Goal: Task Accomplishment & Management: Complete application form

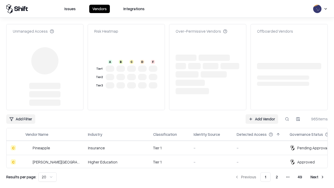
click at [262, 114] on link "Add Vendor" at bounding box center [262, 118] width 33 height 9
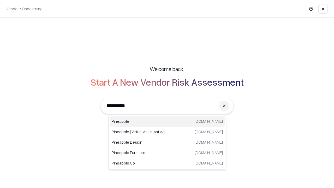
click at [167, 121] on div "Pineapple [DOMAIN_NAME]" at bounding box center [167, 121] width 115 height 10
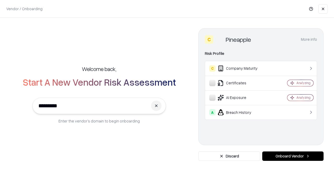
type input "*********"
click at [293, 156] on button "Onboard Vendor" at bounding box center [292, 155] width 61 height 9
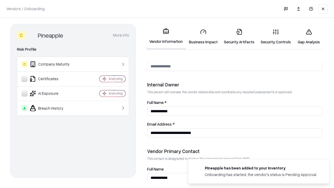
scroll to position [270, 0]
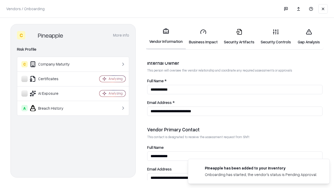
click at [203, 37] on link "Business Impact" at bounding box center [203, 37] width 35 height 24
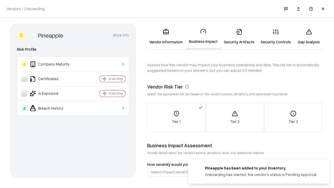
click at [309, 37] on link "Gap Analysis" at bounding box center [308, 37] width 29 height 24
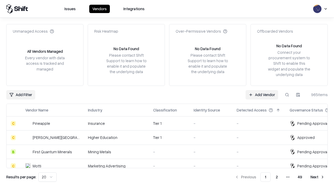
click at [262, 94] on link "Add Vendor" at bounding box center [262, 94] width 33 height 9
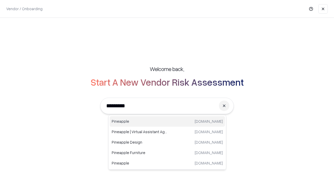
click at [167, 121] on div "Pineapple [DOMAIN_NAME]" at bounding box center [167, 121] width 115 height 10
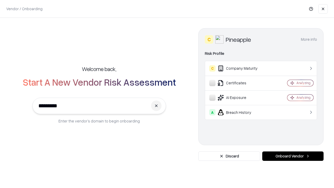
type input "*********"
click at [293, 156] on button "Onboard Vendor" at bounding box center [292, 155] width 61 height 9
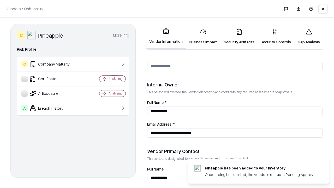
scroll to position [270, 0]
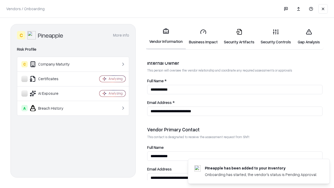
click at [309, 37] on link "Gap Analysis" at bounding box center [308, 37] width 29 height 24
